Goal: Navigation & Orientation: Find specific page/section

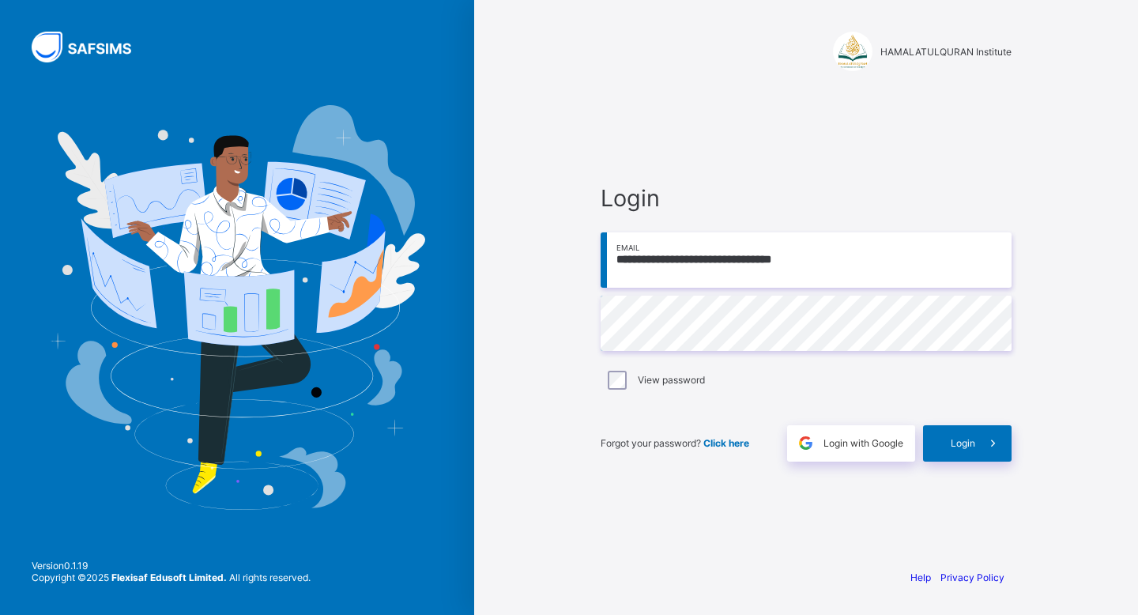
click at [982, 447] on span at bounding box center [994, 443] width 36 height 36
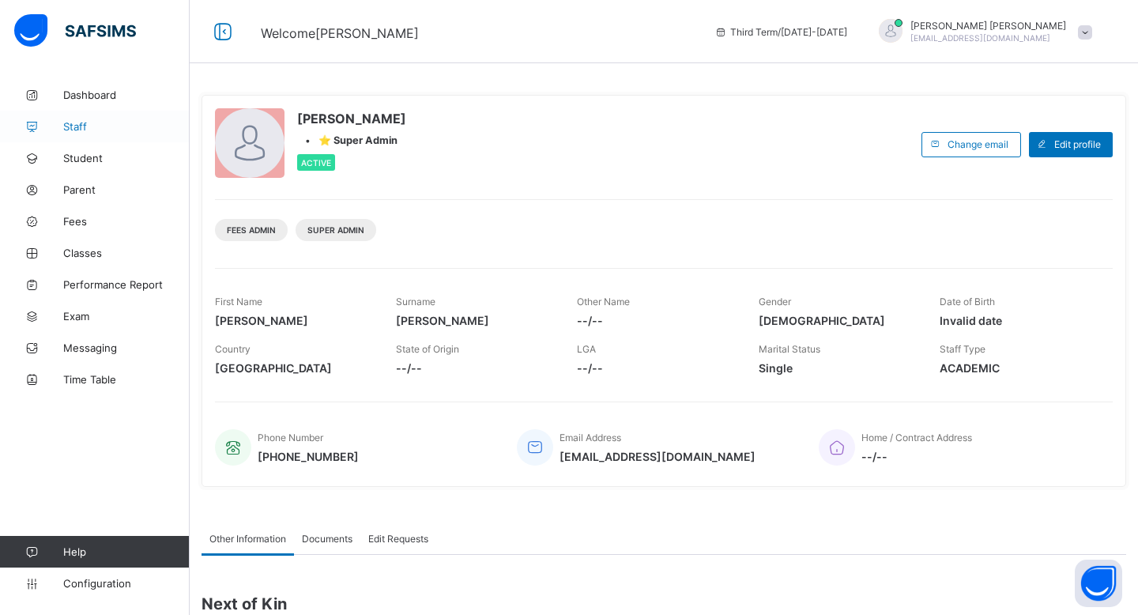
click at [91, 123] on span "Staff" at bounding box center [126, 126] width 126 height 13
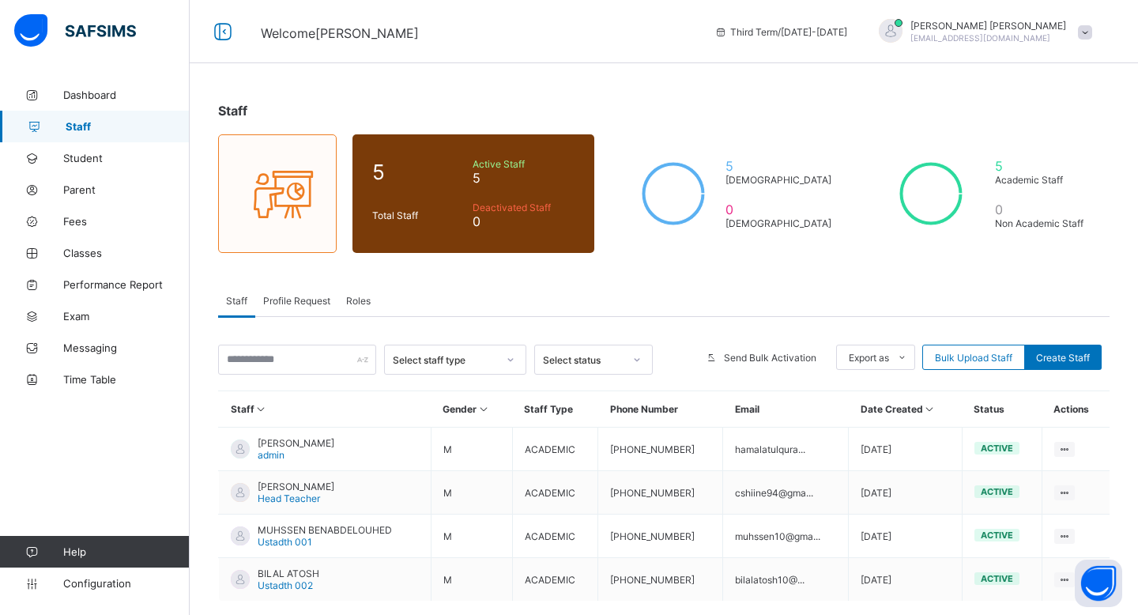
click at [1034, 28] on span "[PERSON_NAME]" at bounding box center [989, 26] width 156 height 12
click at [111, 162] on span "Student" at bounding box center [126, 158] width 126 height 13
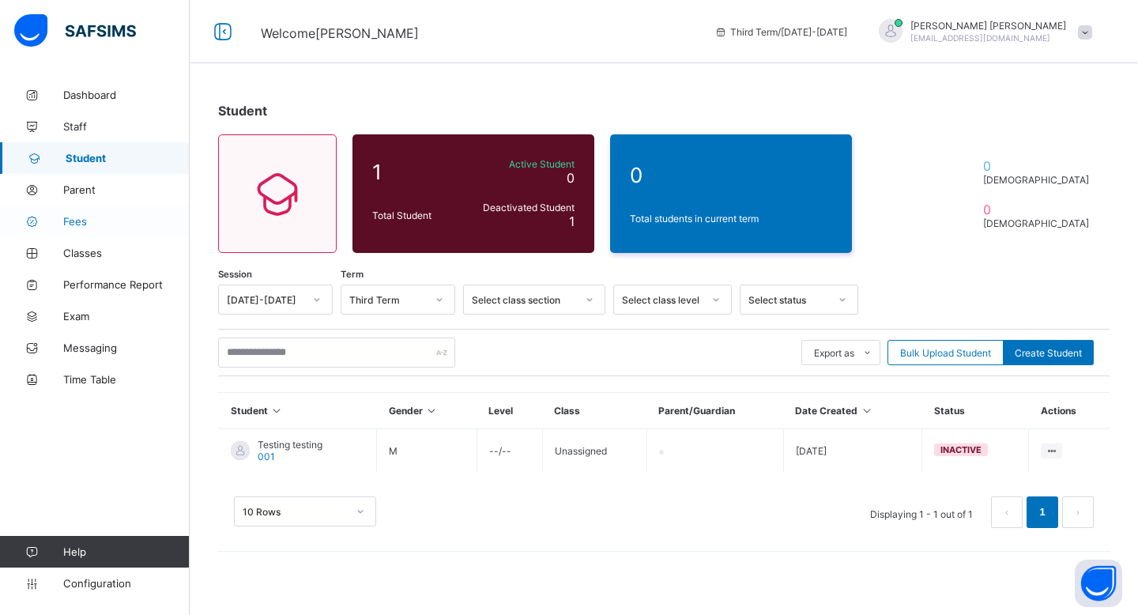
click at [98, 223] on span "Fees" at bounding box center [126, 221] width 126 height 13
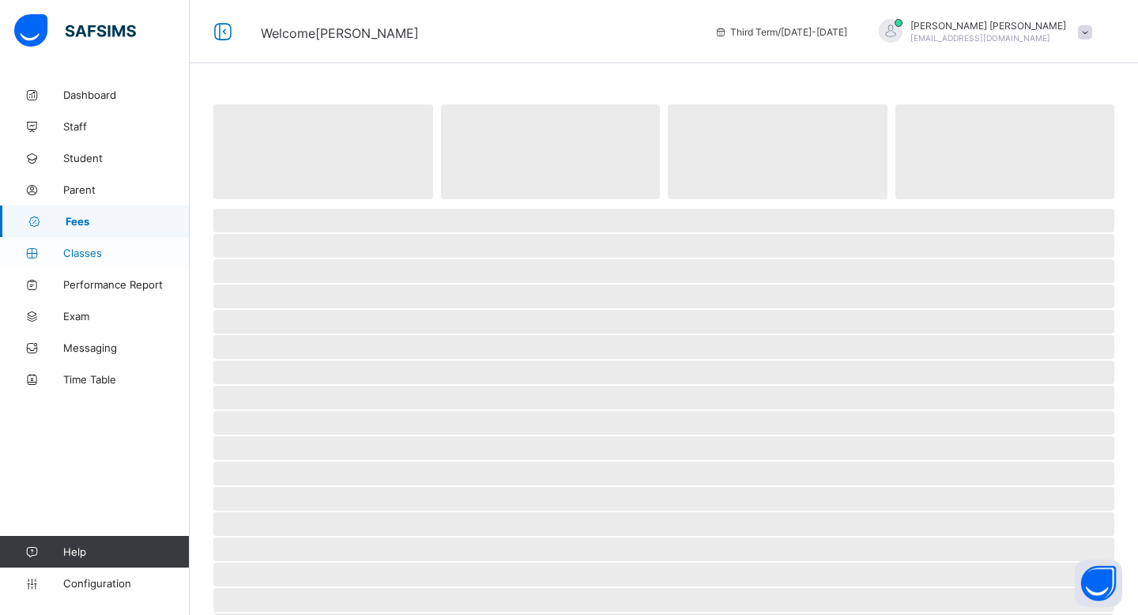
select select "****"
select select "*"
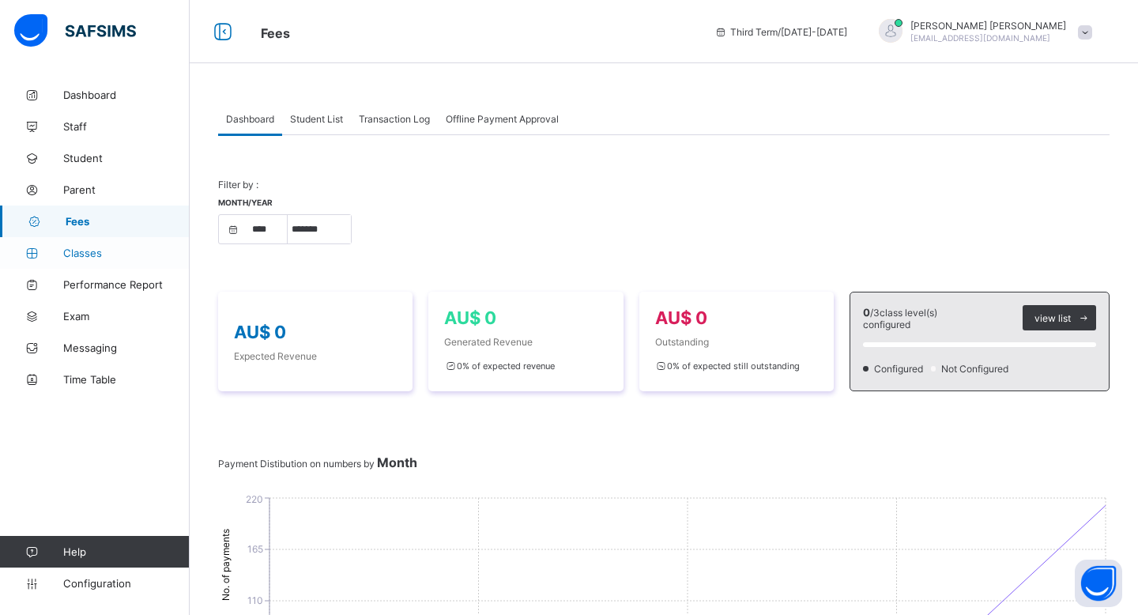
click at [121, 249] on span "Classes" at bounding box center [126, 253] width 126 height 13
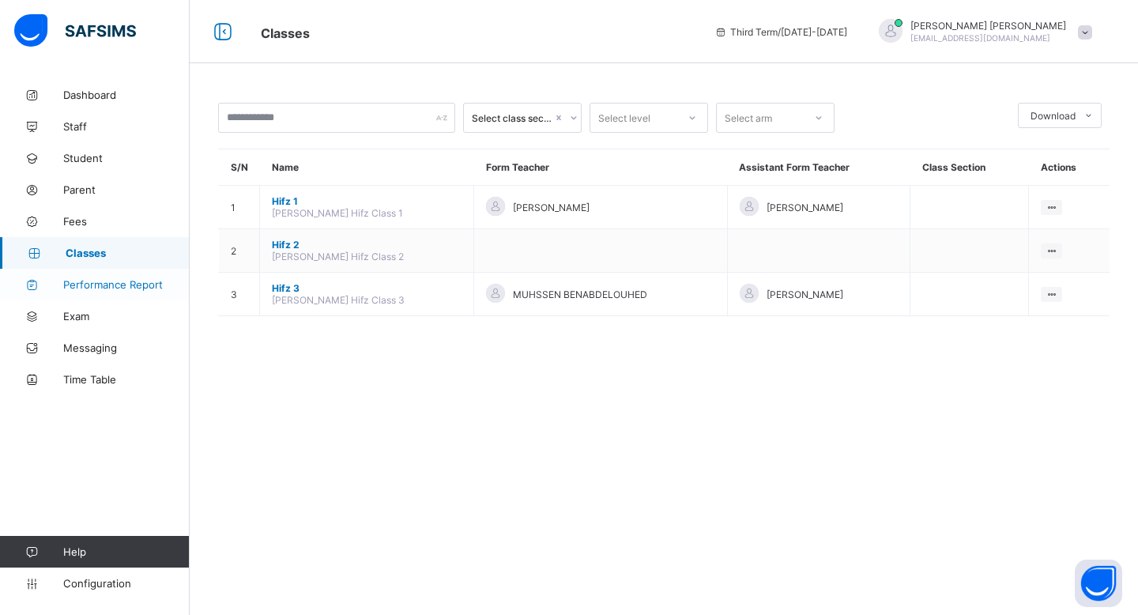
click at [138, 286] on span "Performance Report" at bounding box center [126, 284] width 126 height 13
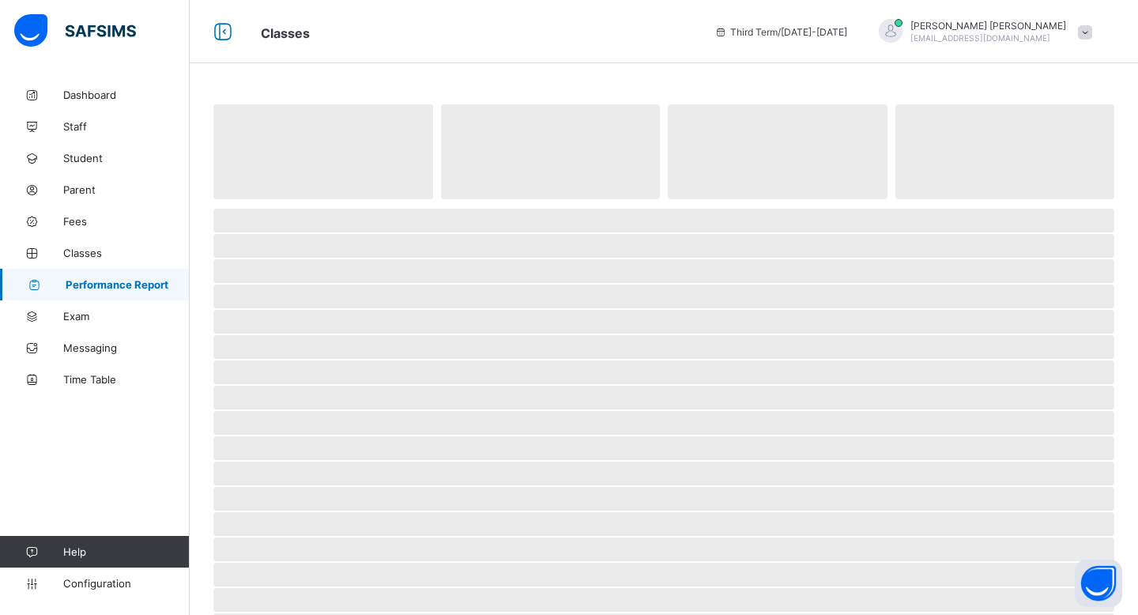
select select "****"
select select "*"
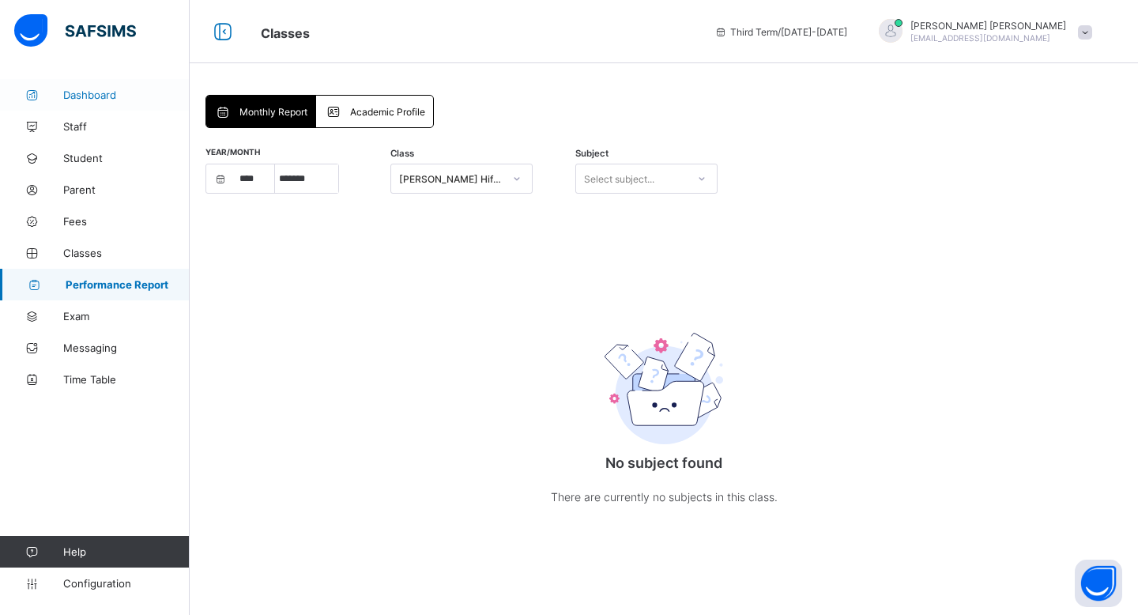
click at [111, 96] on span "Dashboard" at bounding box center [126, 95] width 126 height 13
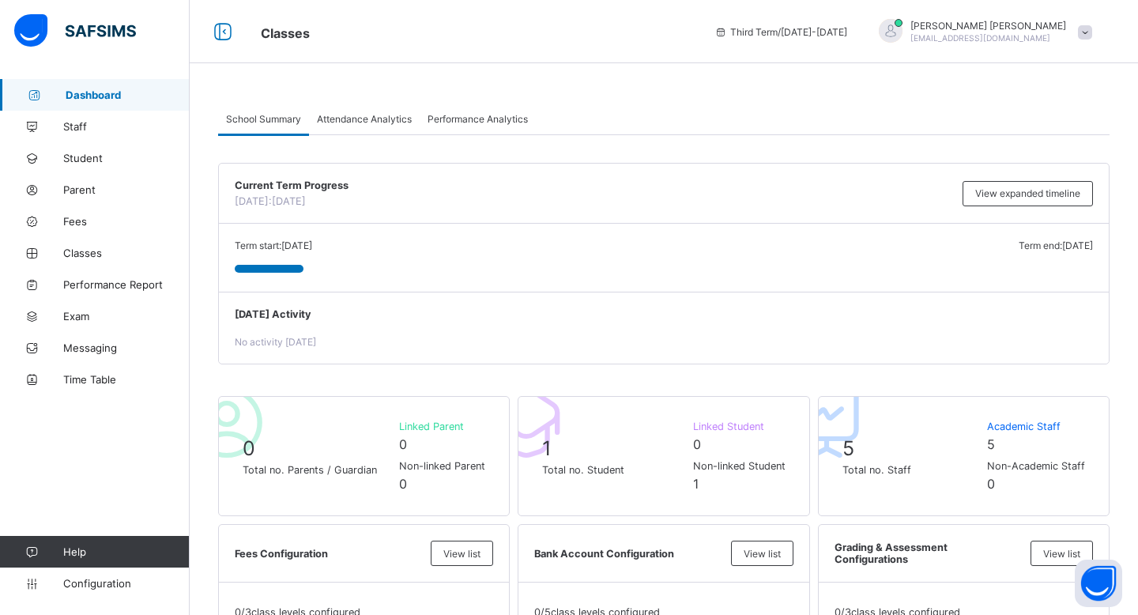
click at [776, 33] on span "Third Term / [DATE]-[DATE]" at bounding box center [781, 32] width 133 height 12
click at [114, 339] on link "Messaging" at bounding box center [95, 348] width 190 height 32
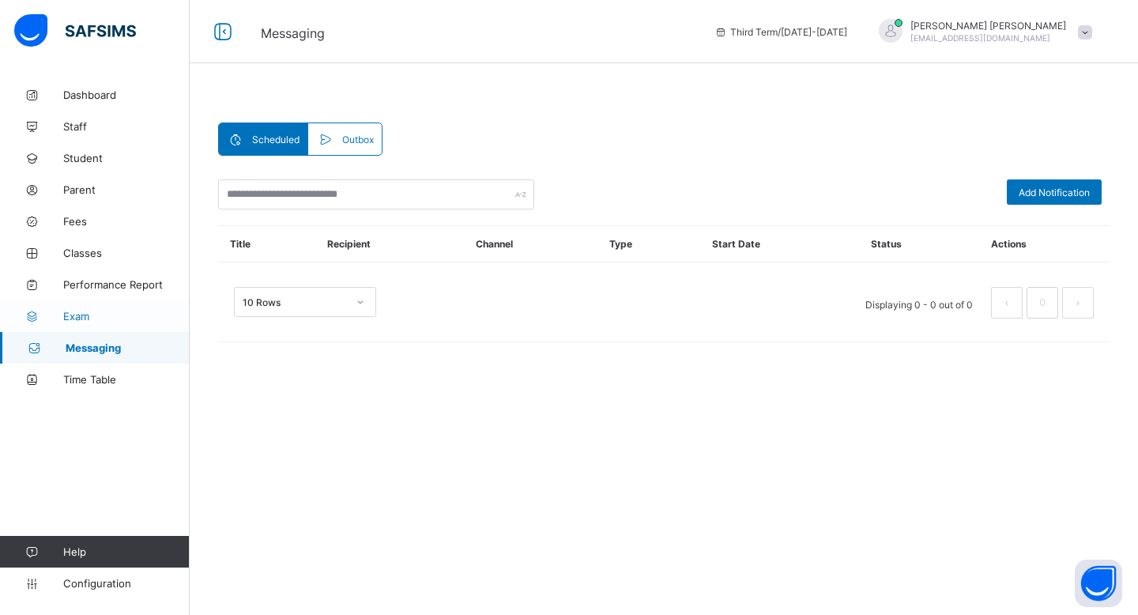
click at [116, 315] on span "Exam" at bounding box center [126, 316] width 126 height 13
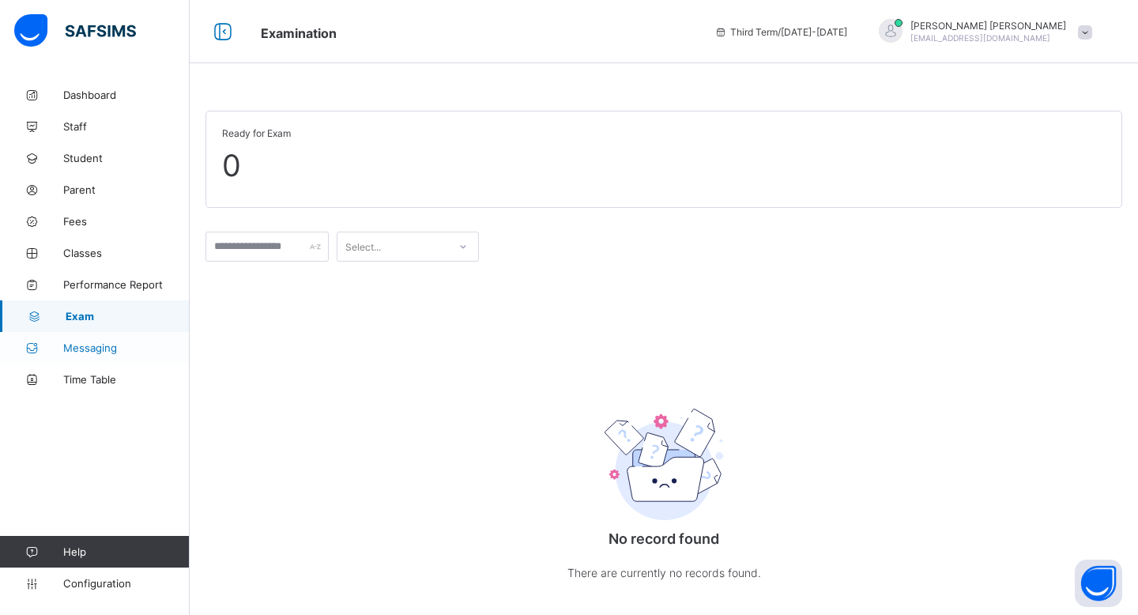
click at [117, 353] on span "Messaging" at bounding box center [126, 348] width 126 height 13
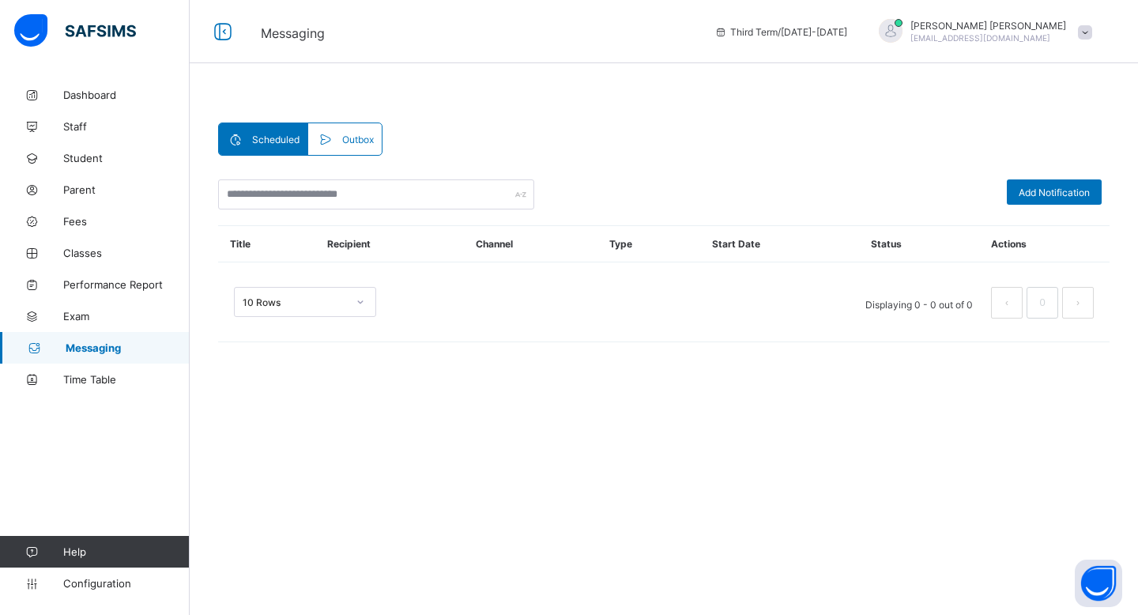
click at [354, 138] on span "Outbox" at bounding box center [358, 140] width 32 height 12
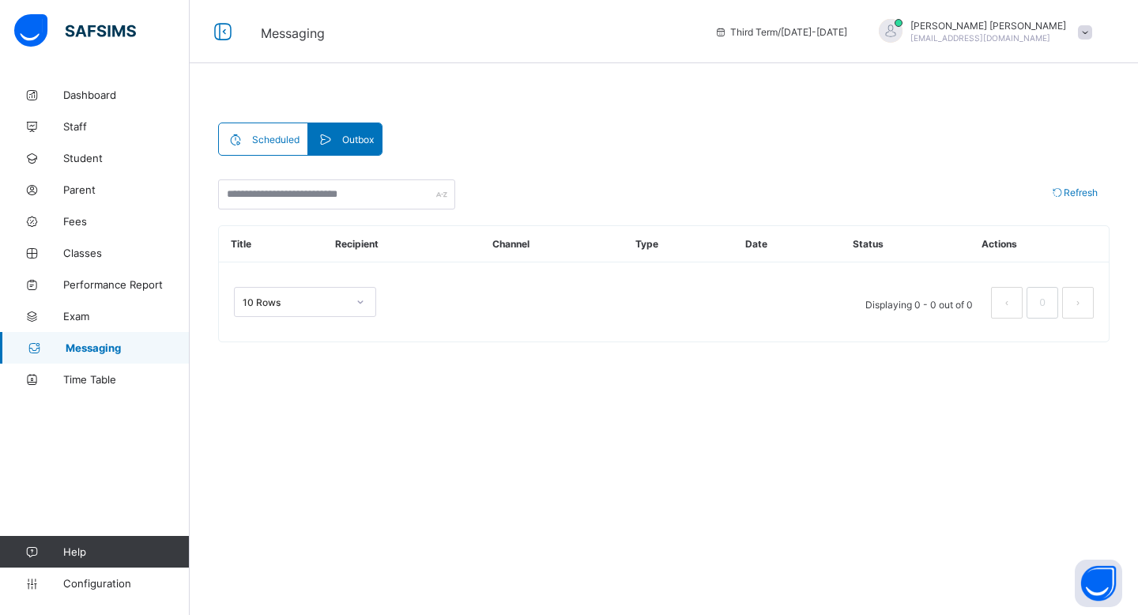
click at [276, 140] on span "Scheduled" at bounding box center [275, 140] width 47 height 12
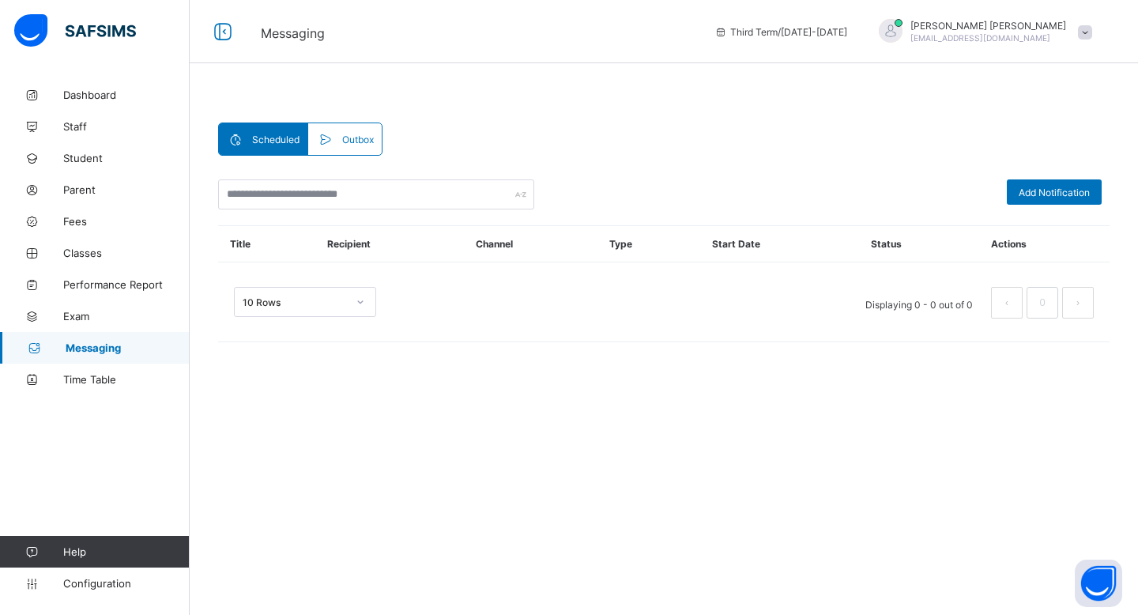
click at [65, 398] on div "Dashboard Staff Student Parent Fees Classes Performance Report Exam Messaging T…" at bounding box center [95, 339] width 190 height 552
click at [65, 387] on link "Time Table" at bounding box center [95, 380] width 190 height 32
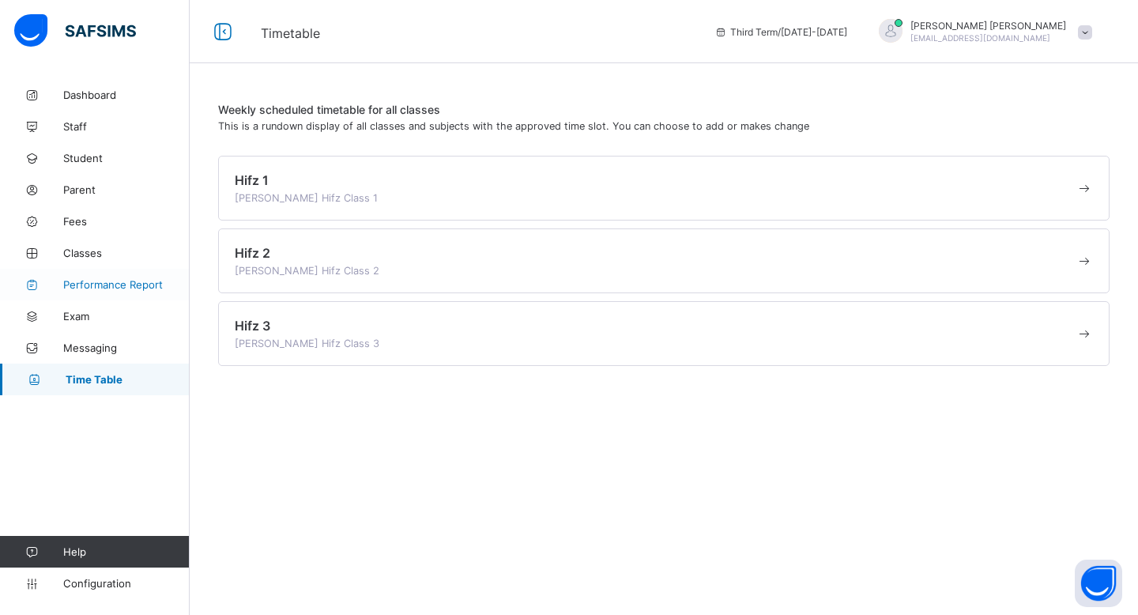
click at [121, 278] on span "Performance Report" at bounding box center [126, 284] width 126 height 13
select select "****"
select select "*"
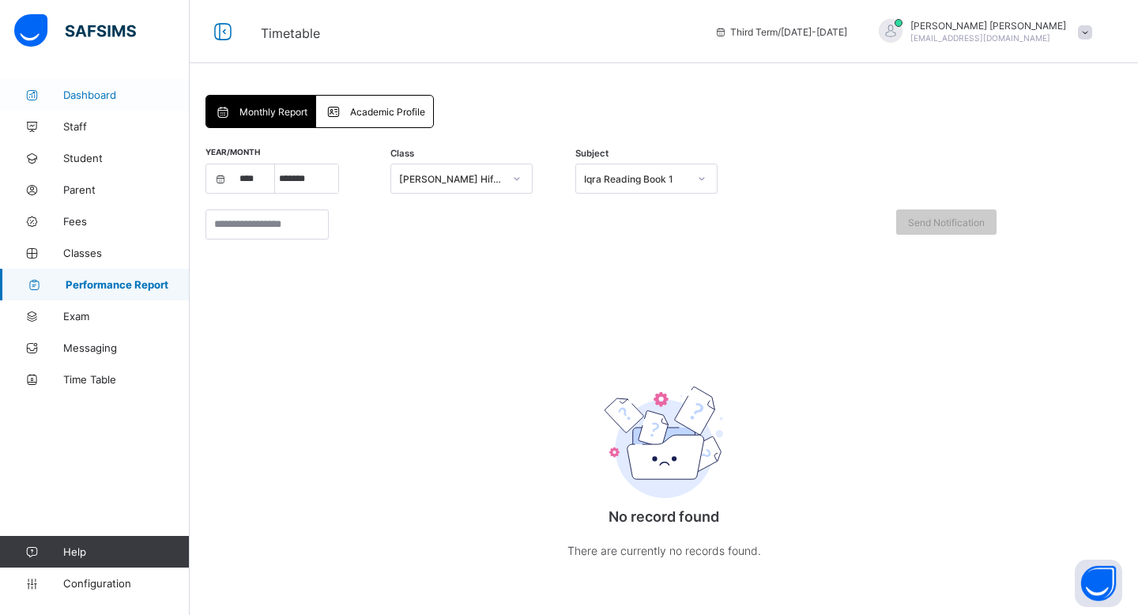
click at [129, 81] on link "Dashboard" at bounding box center [95, 95] width 190 height 32
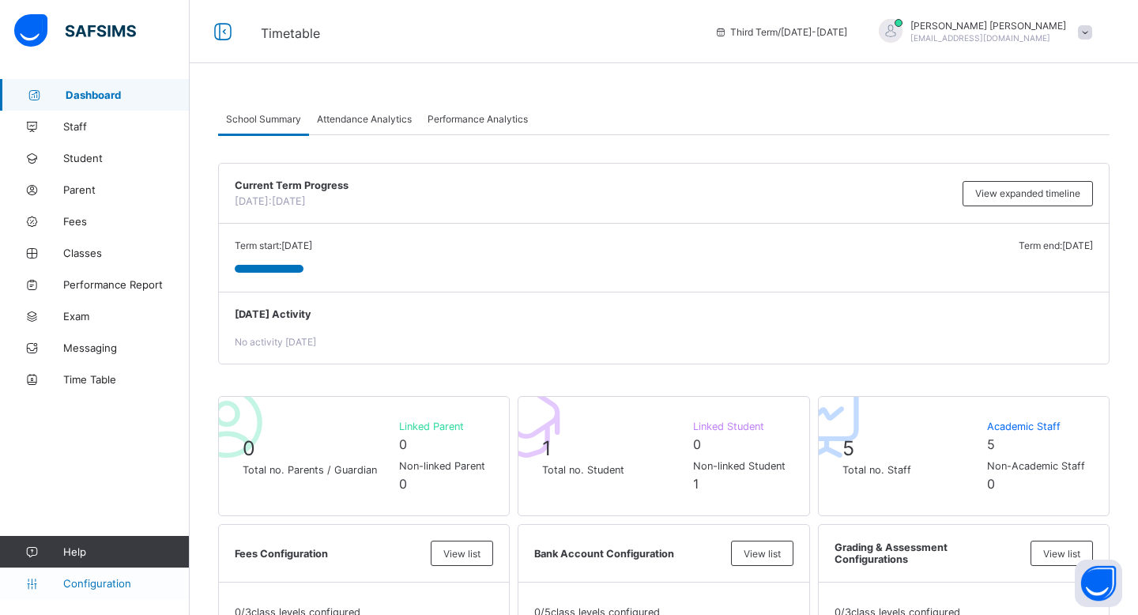
click at [102, 581] on span "Configuration" at bounding box center [126, 583] width 126 height 13
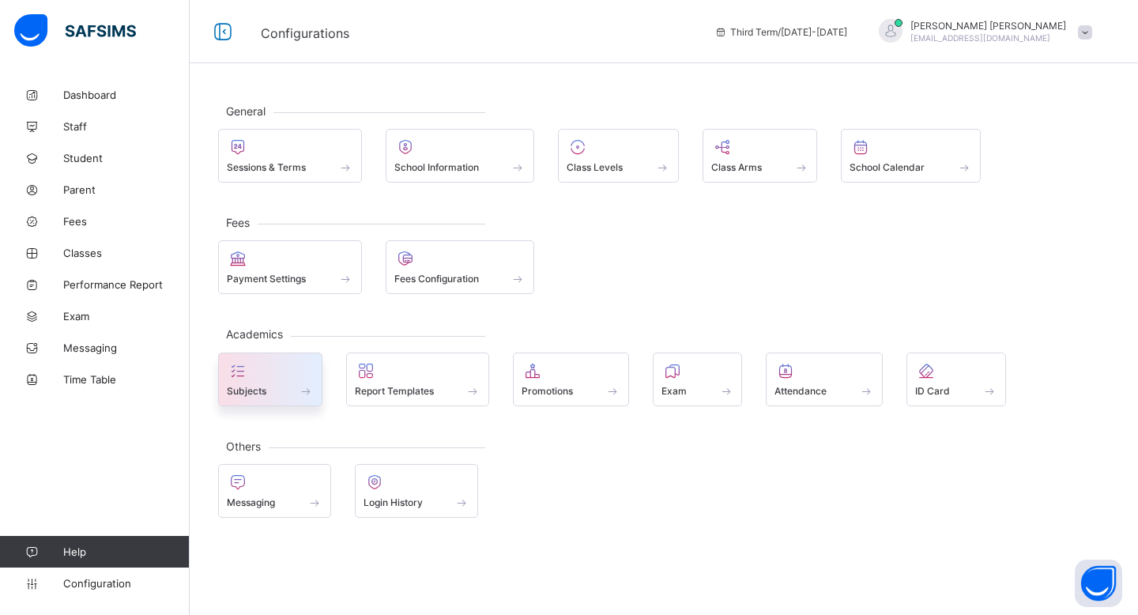
click at [273, 357] on div "Subjects" at bounding box center [270, 380] width 104 height 54
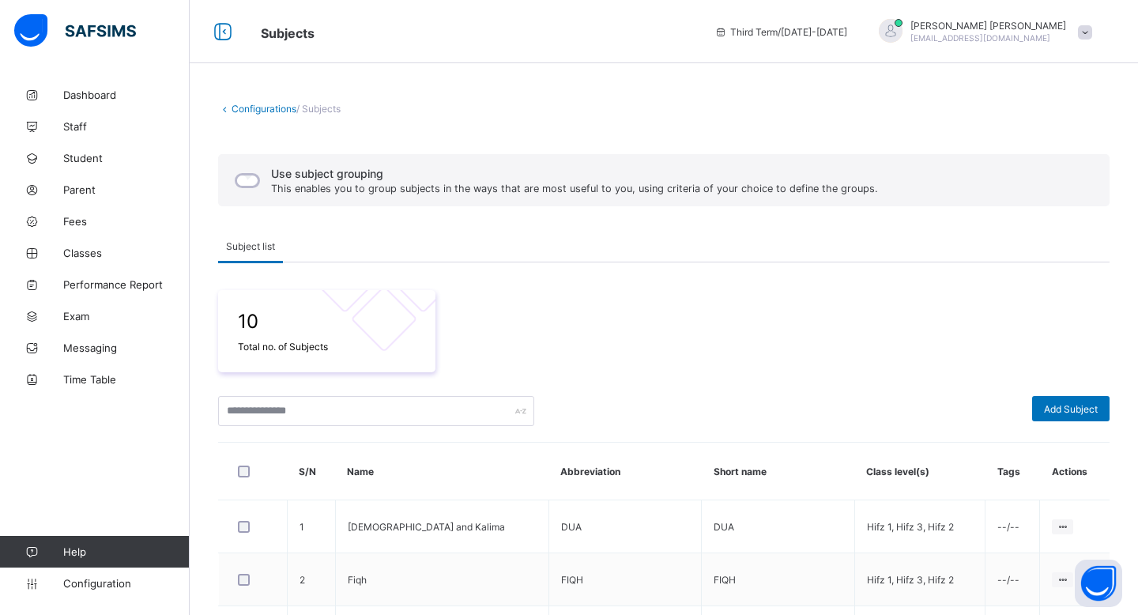
click at [246, 104] on link "Configurations" at bounding box center [264, 109] width 65 height 12
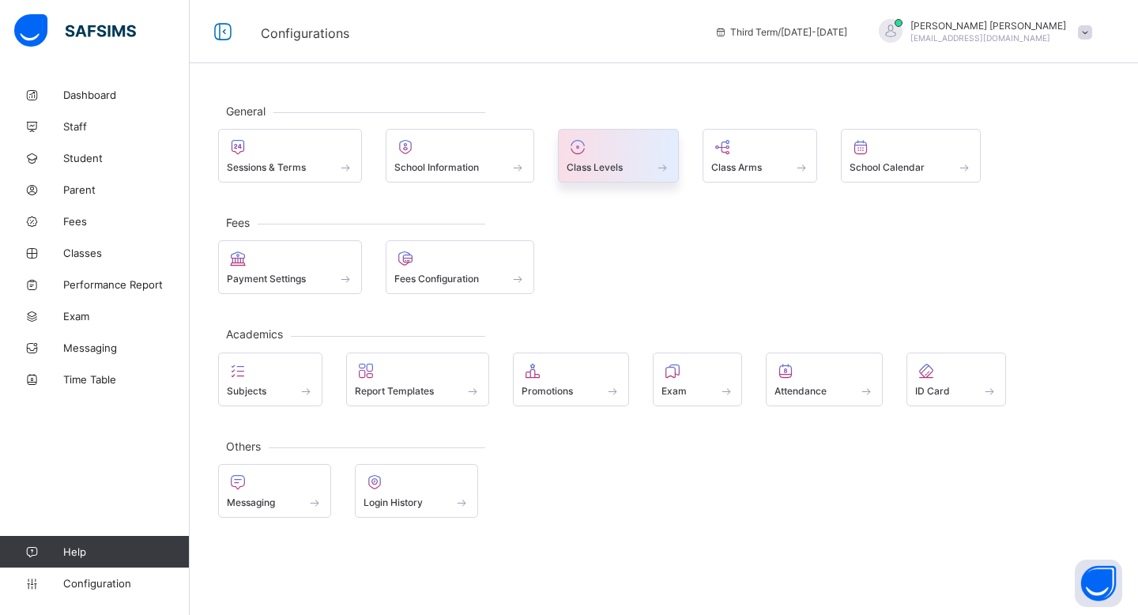
click at [595, 167] on span "Class Levels" at bounding box center [595, 167] width 56 height 12
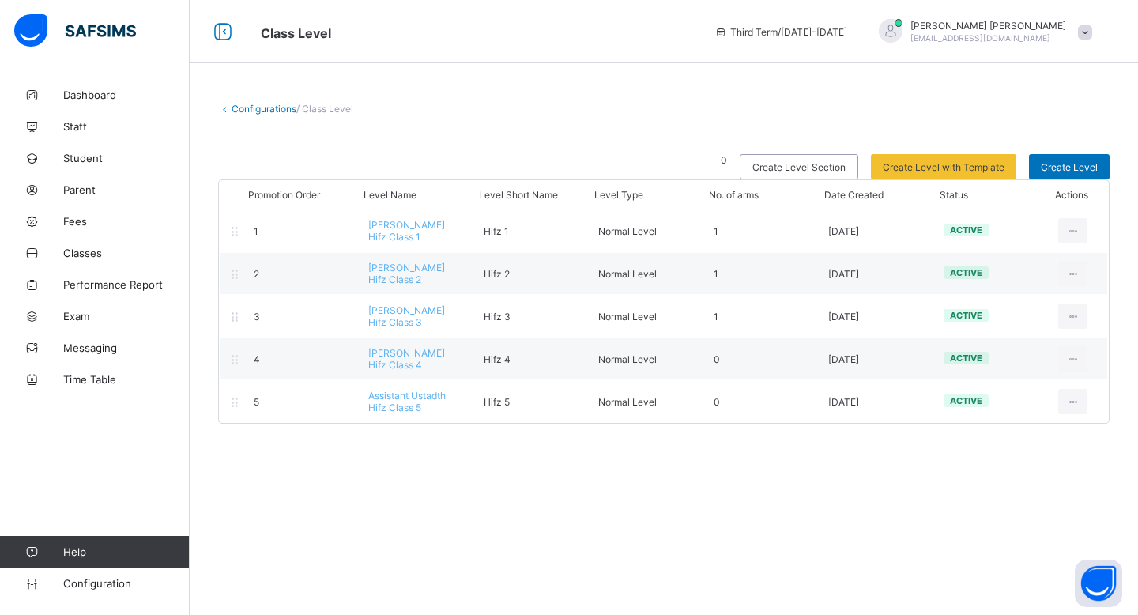
click at [601, 433] on div "Configurations / Class Level 0 Create Level Section Create Level with Template …" at bounding box center [664, 263] width 949 height 368
click at [254, 108] on link "Configurations" at bounding box center [264, 109] width 65 height 12
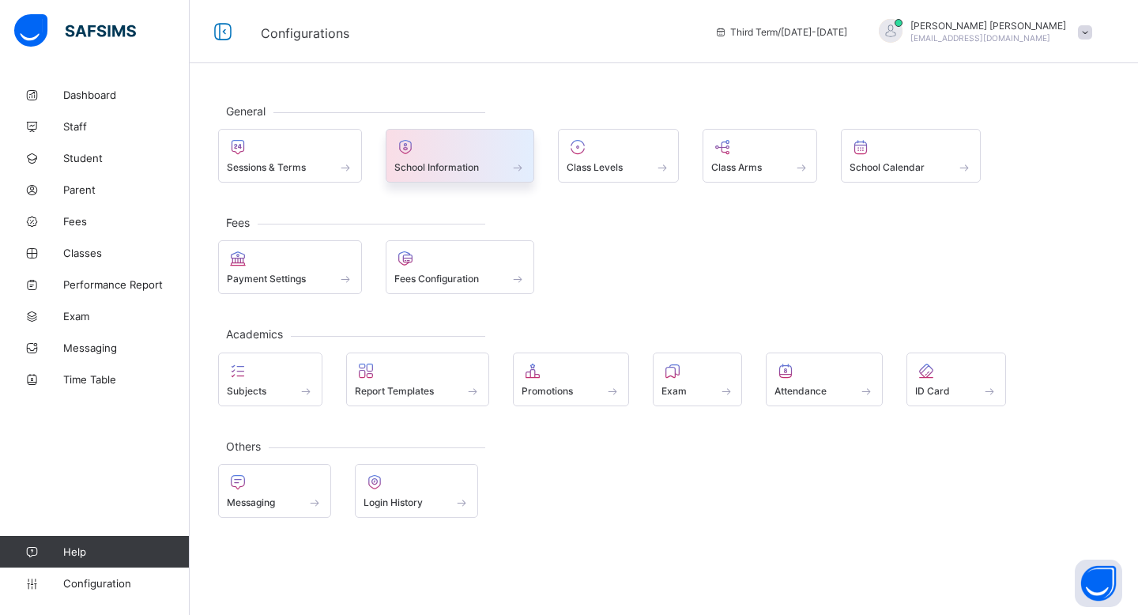
click at [504, 155] on div at bounding box center [461, 147] width 132 height 19
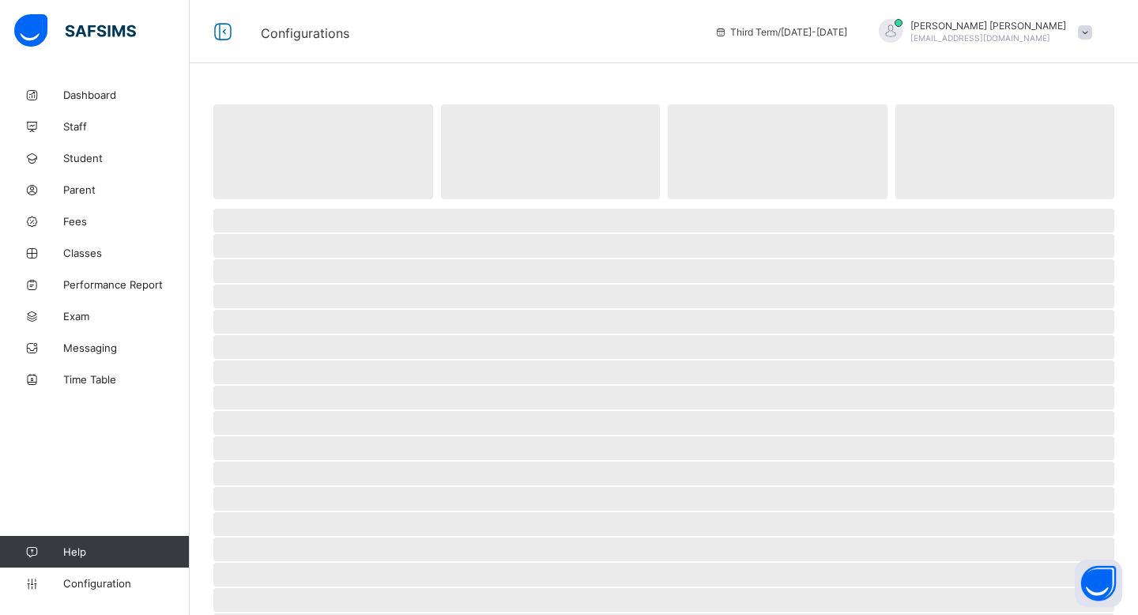
select select "**"
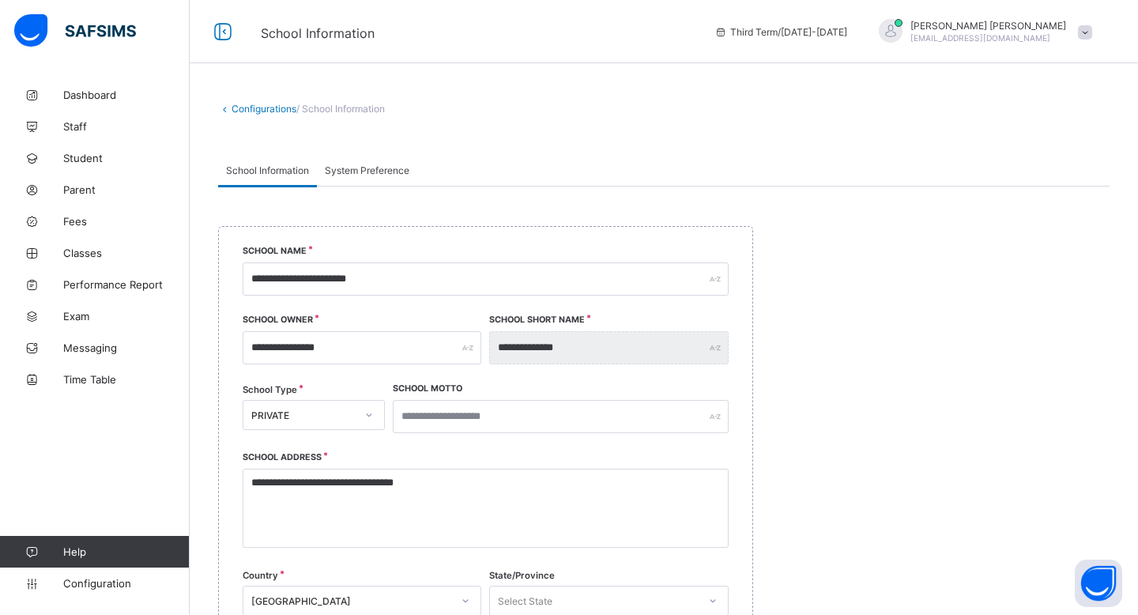
click at [247, 103] on link "Configurations" at bounding box center [264, 109] width 65 height 12
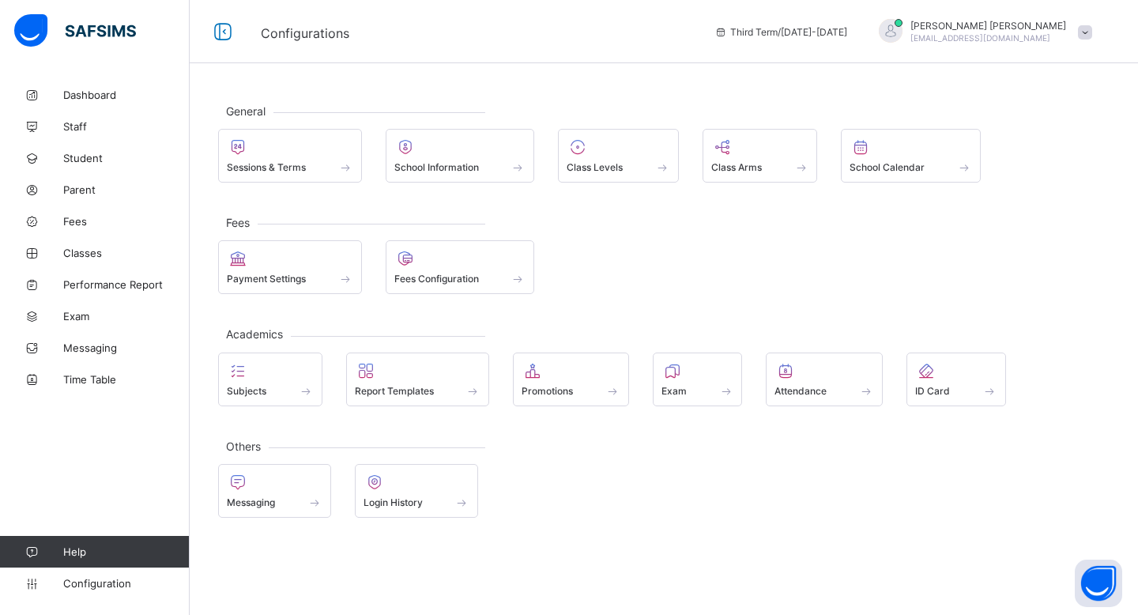
click at [314, 119] on div "General Sessions & Terms School Information Class Levels Class Arms School Cale…" at bounding box center [664, 147] width 892 height 72
click at [308, 144] on div at bounding box center [290, 147] width 126 height 19
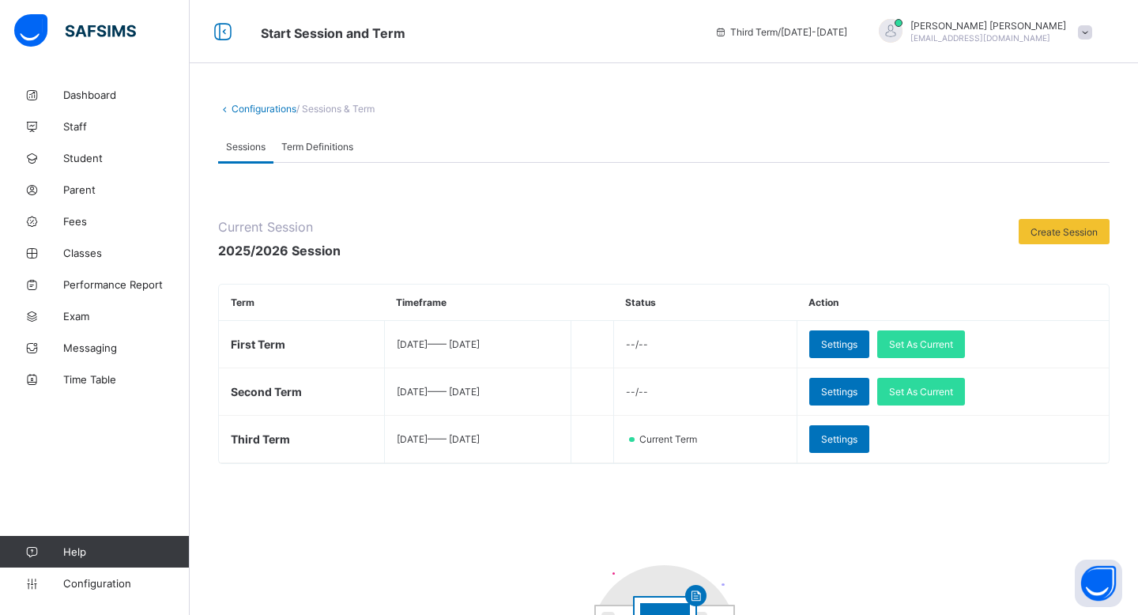
drag, startPoint x: 254, startPoint y: 107, endPoint x: 398, endPoint y: 123, distance: 145.5
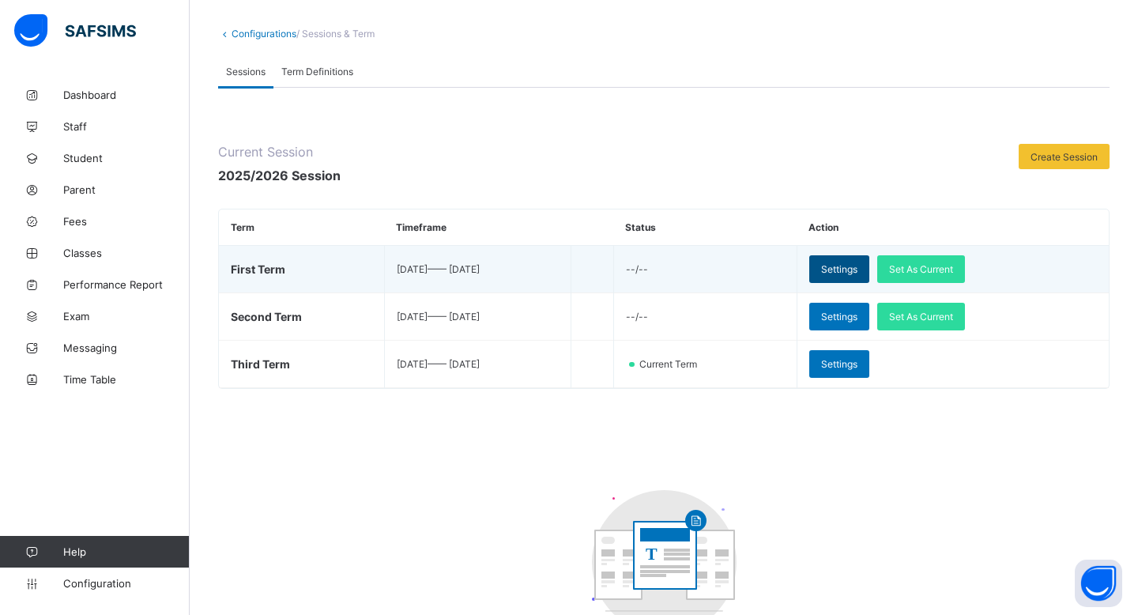
click at [865, 260] on div "Settings" at bounding box center [840, 269] width 60 height 28
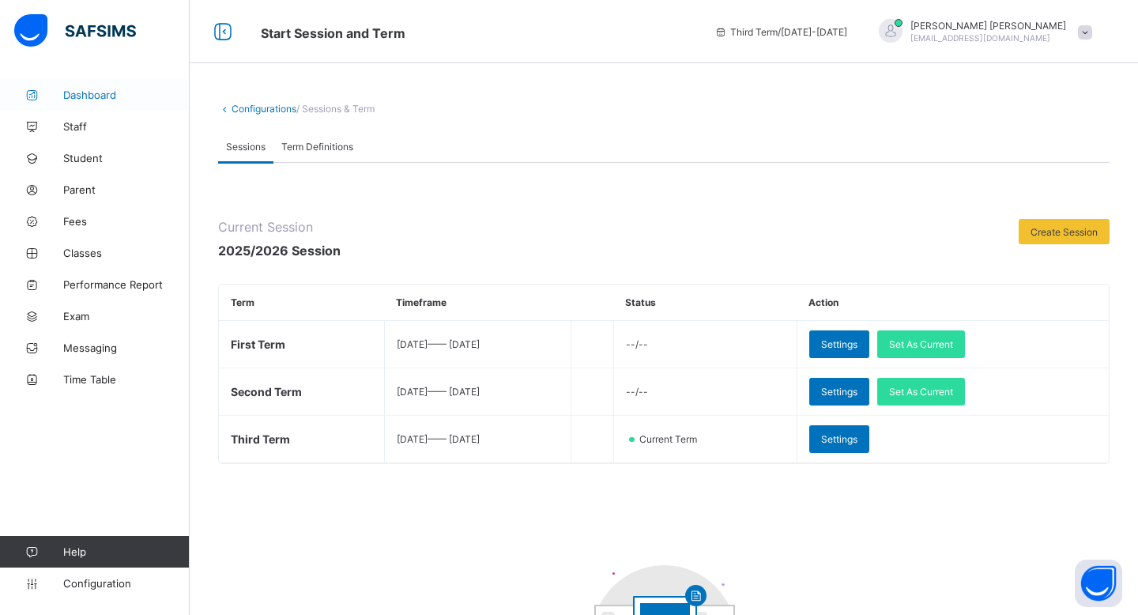
click at [91, 96] on span "Dashboard" at bounding box center [126, 95] width 126 height 13
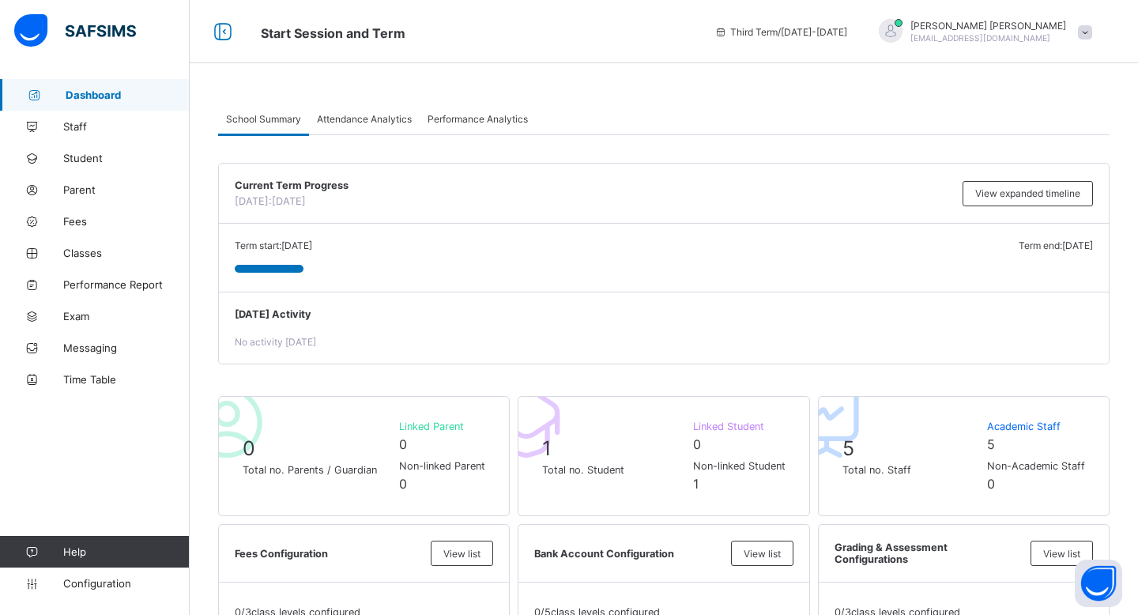
click at [1040, 36] on span "[EMAIL_ADDRESS][DOMAIN_NAME]" at bounding box center [981, 37] width 140 height 9
click at [1025, 74] on li "online" at bounding box center [1041, 66] width 117 height 25
click at [1024, 45] on div "Third Term / [DATE]-[DATE] [PERSON_NAME] [PERSON_NAME][EMAIL_ADDRESS][DOMAIN_NA…" at bounding box center [923, 31] width 432 height 63
click at [1025, 33] on span "[EMAIL_ADDRESS][DOMAIN_NAME]" at bounding box center [981, 37] width 140 height 9
click at [1041, 122] on span "Profile" at bounding box center [1041, 125] width 104 height 18
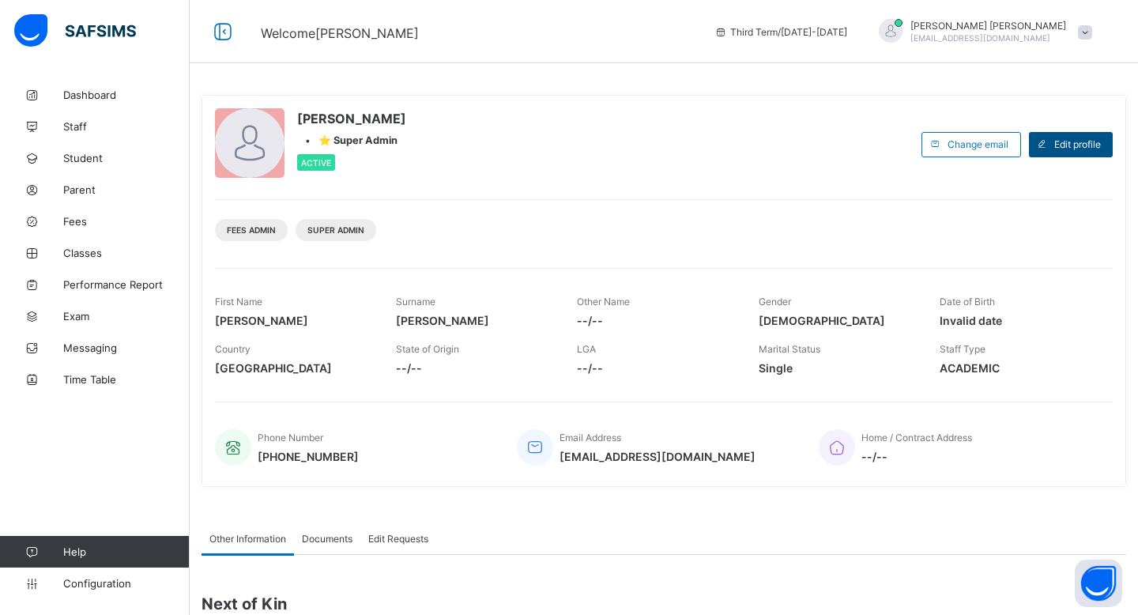
click at [1112, 141] on div "Edit profile" at bounding box center [1071, 144] width 84 height 25
select select "**"
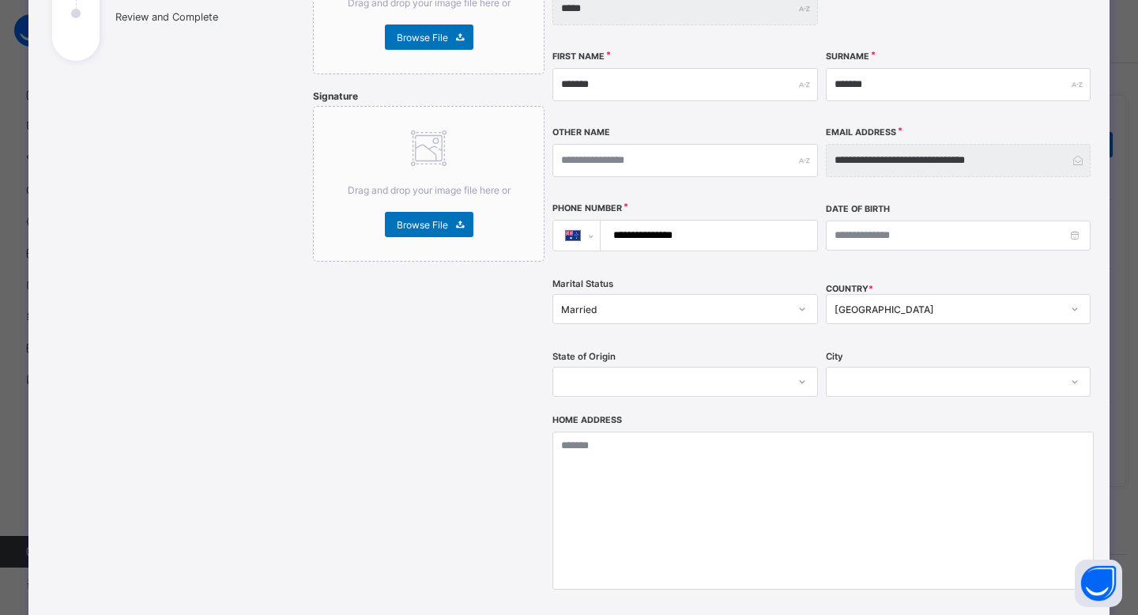
scroll to position [40, 0]
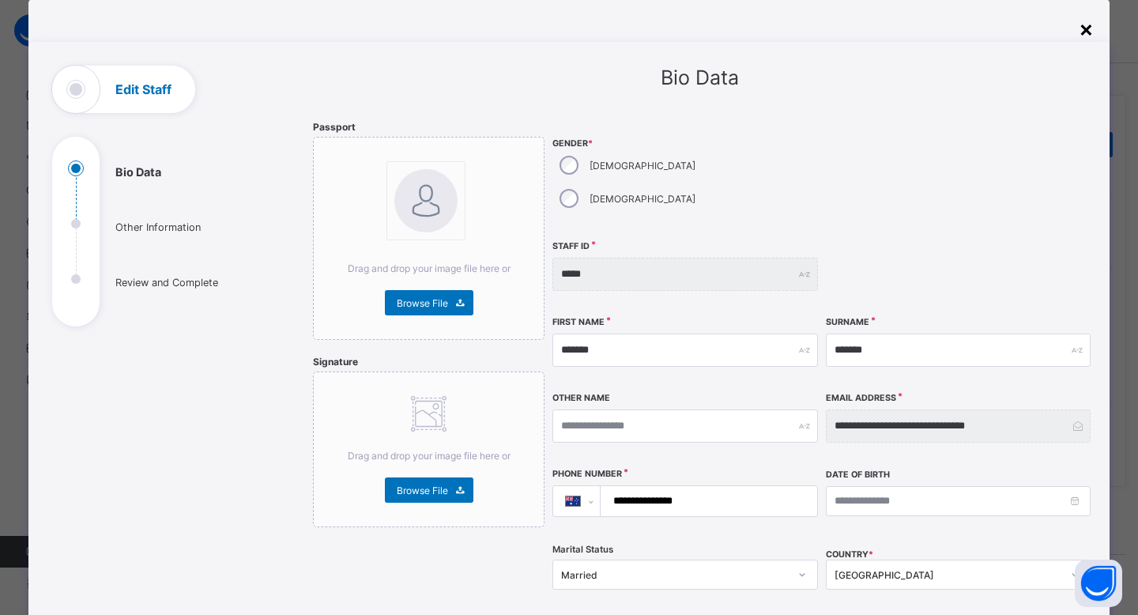
click at [1082, 30] on div "×" at bounding box center [1086, 28] width 15 height 27
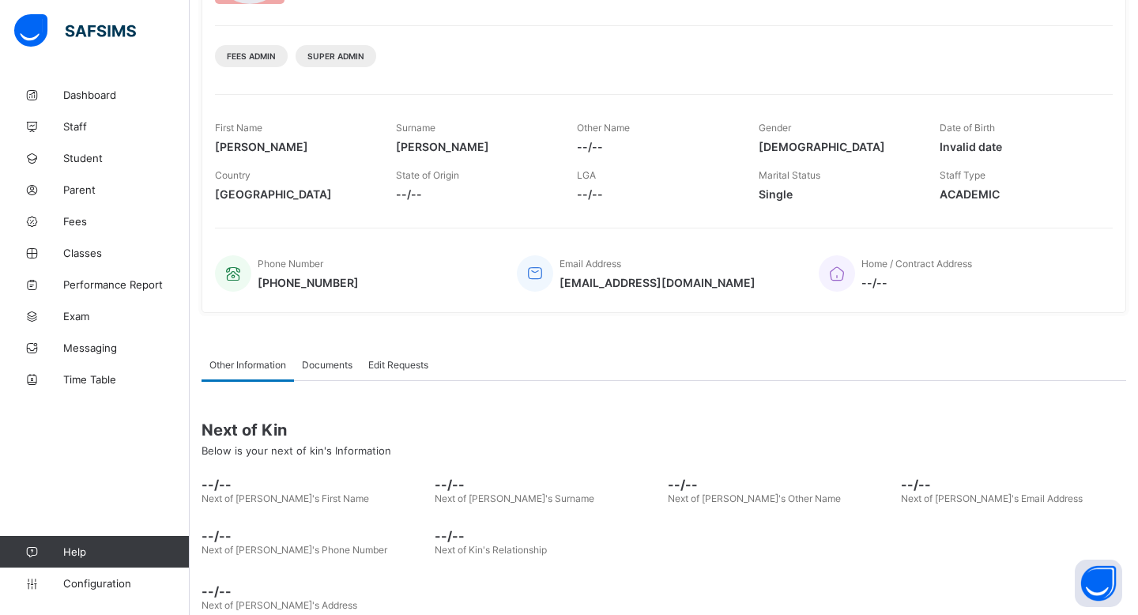
scroll to position [202, 0]
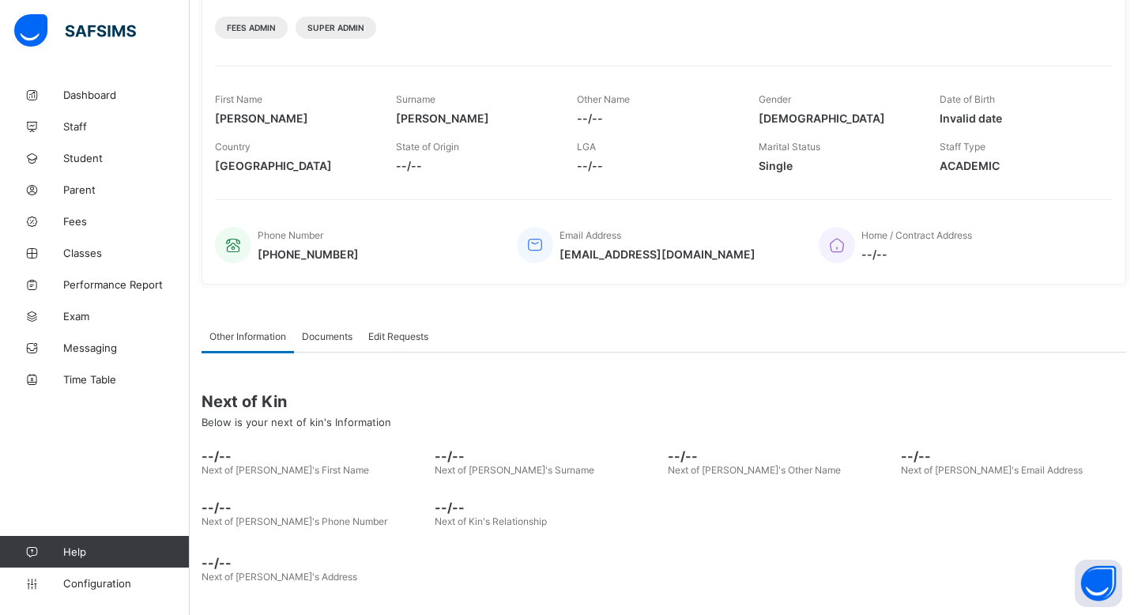
click at [333, 334] on span "Documents" at bounding box center [327, 336] width 51 height 12
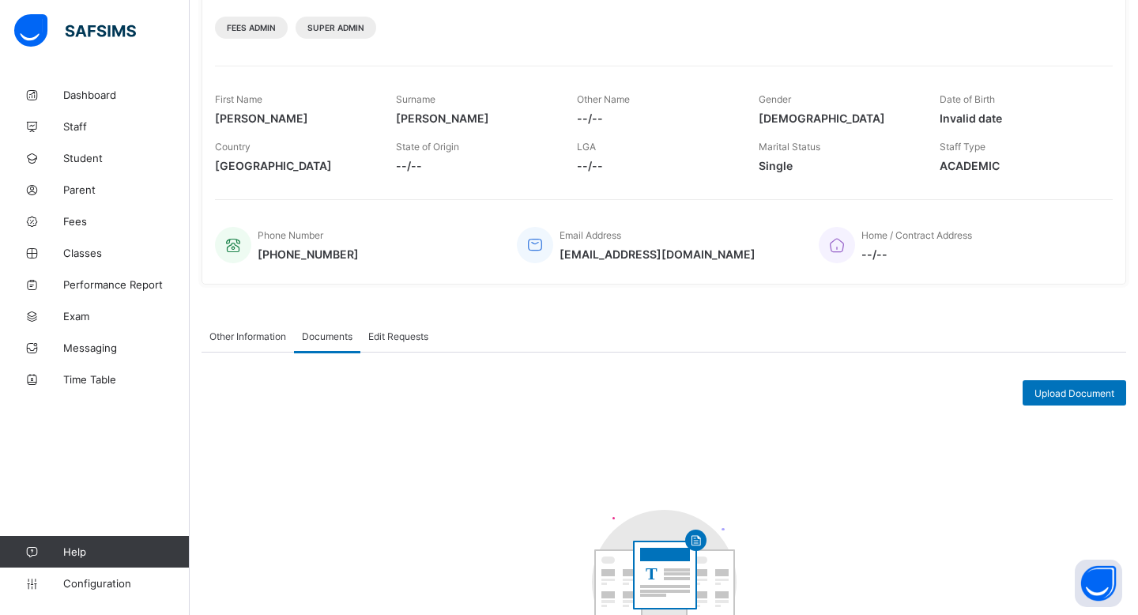
click at [413, 334] on span "Edit Requests" at bounding box center [398, 336] width 60 height 12
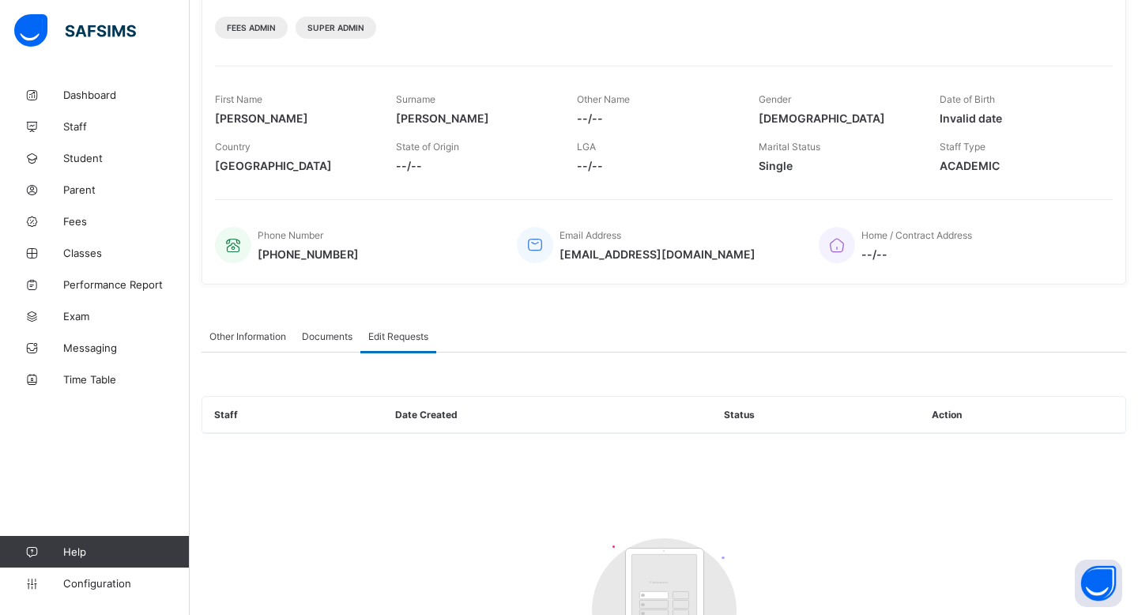
click at [263, 338] on span "Other Information" at bounding box center [248, 336] width 77 height 12
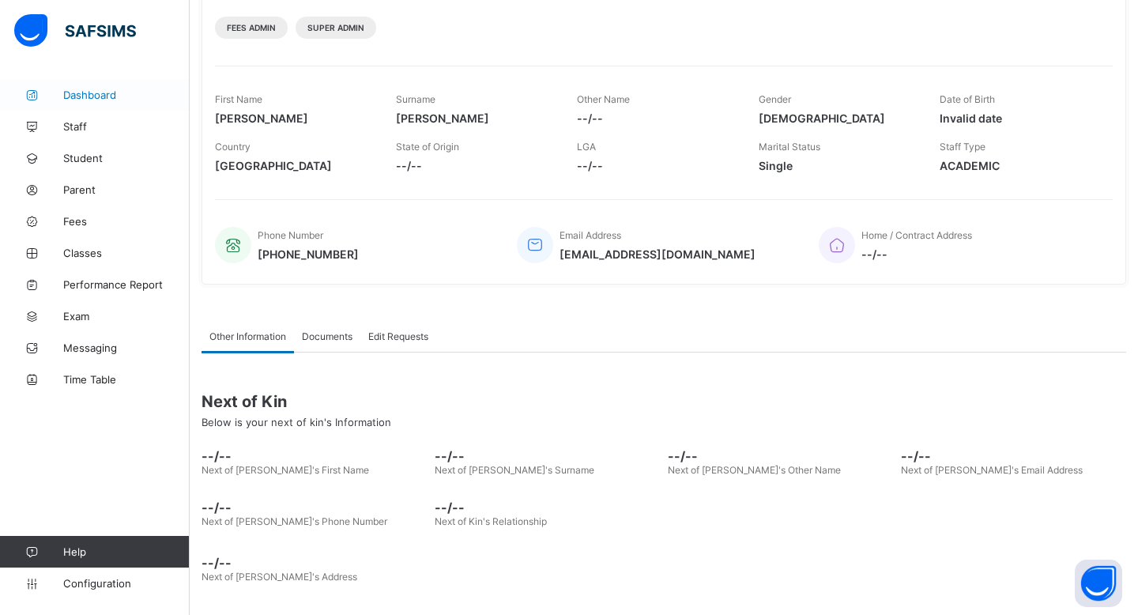
click at [138, 91] on span "Dashboard" at bounding box center [126, 95] width 126 height 13
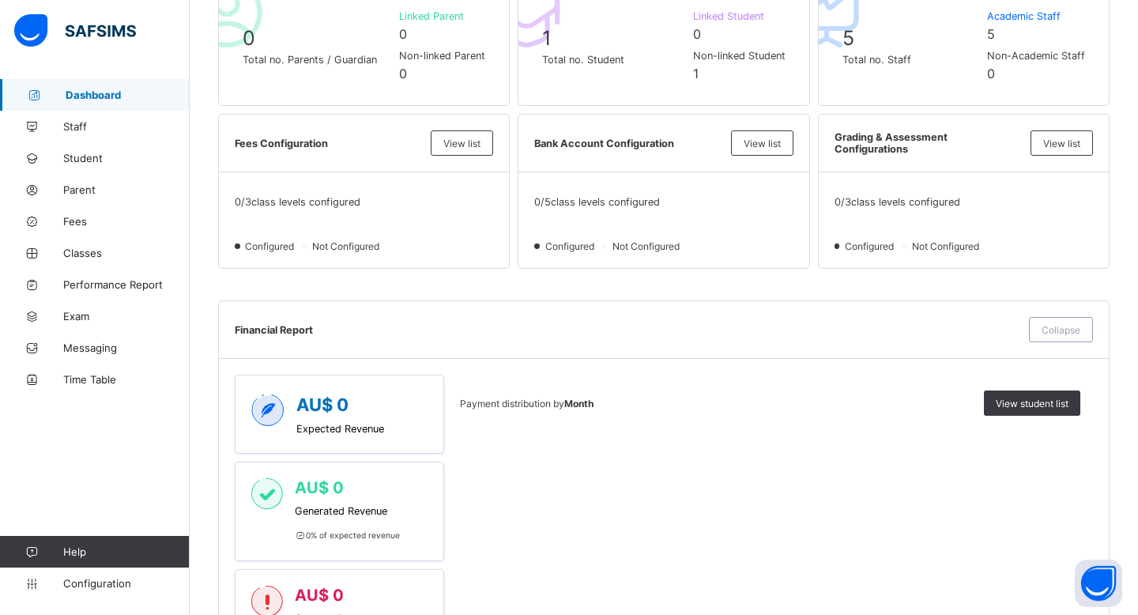
scroll to position [24, 0]
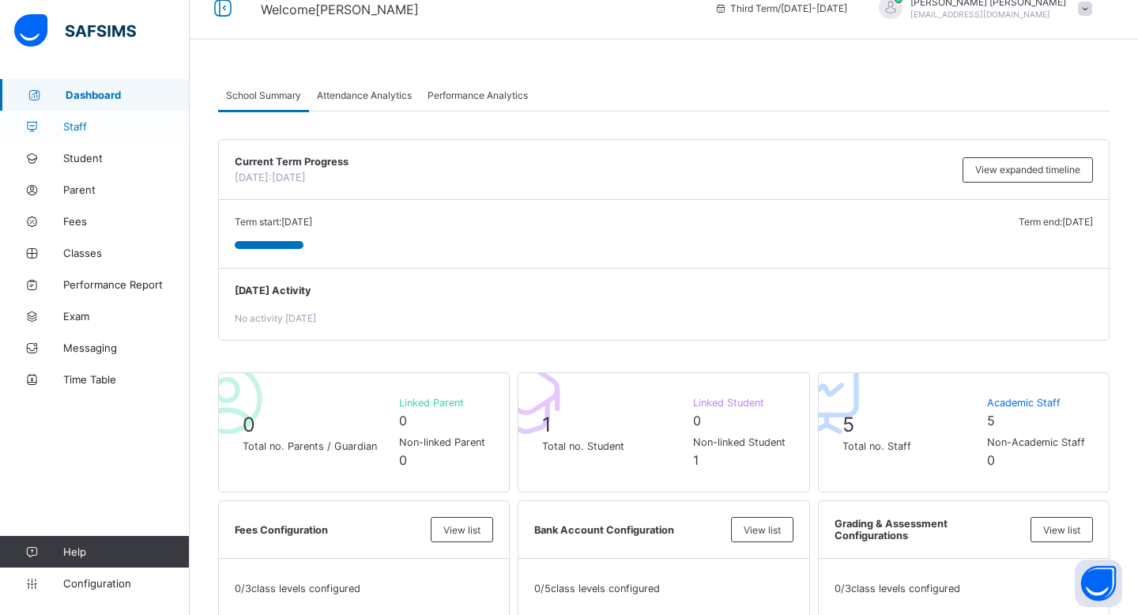
click at [124, 132] on span "Staff" at bounding box center [126, 126] width 126 height 13
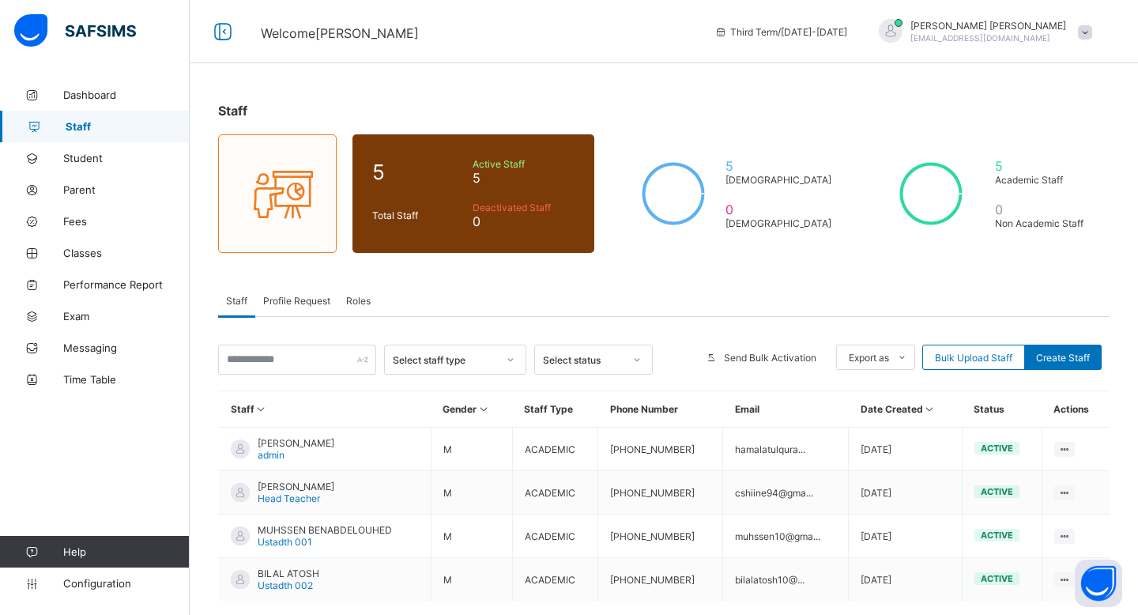
scroll to position [79, 0]
